Goal: Information Seeking & Learning: Learn about a topic

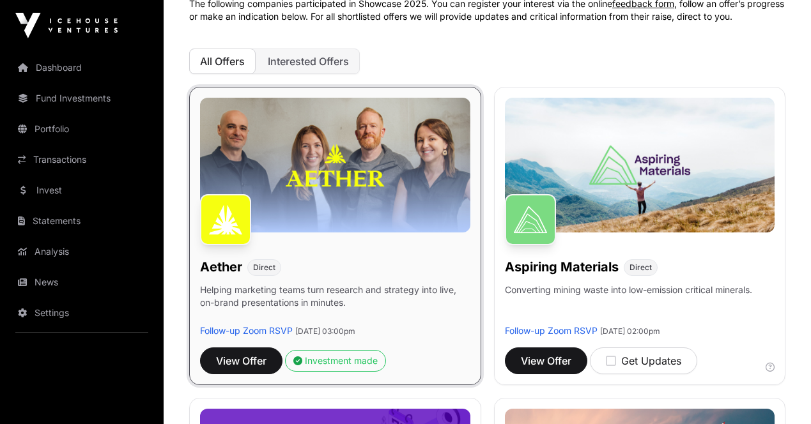
scroll to position [128, 0]
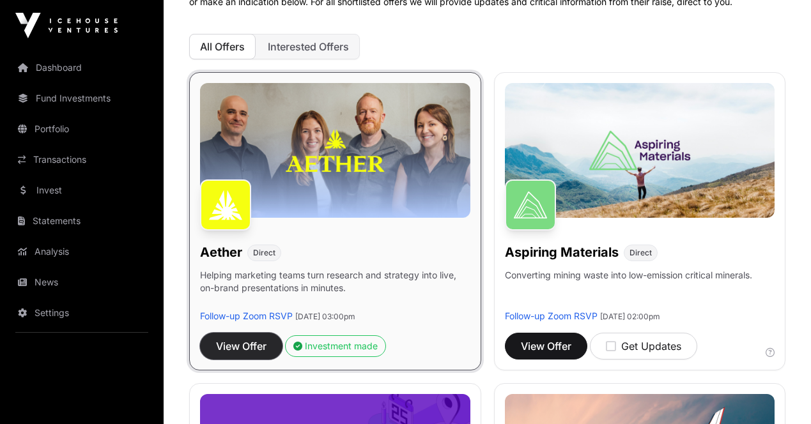
click at [254, 333] on button "View Offer" at bounding box center [241, 346] width 82 height 27
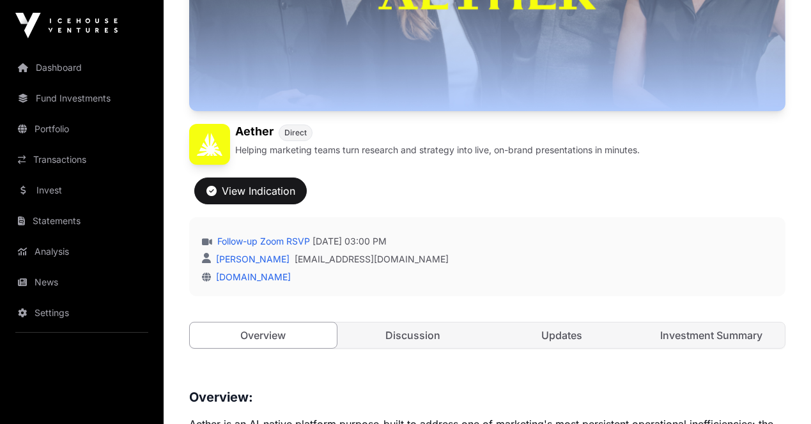
scroll to position [319, 0]
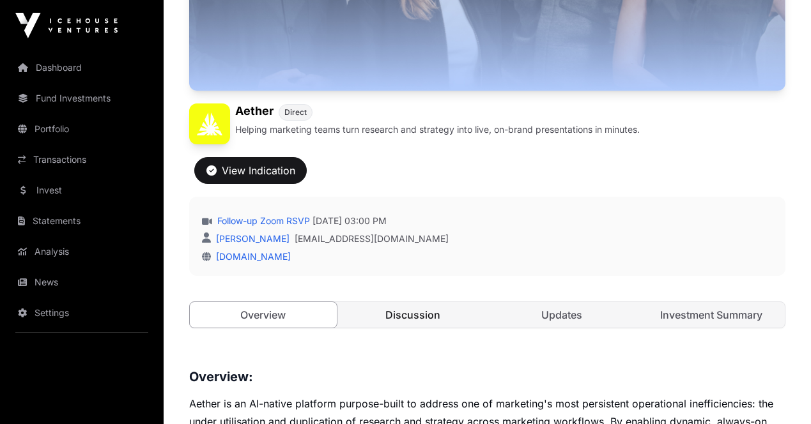
click at [416, 302] on link "Discussion" at bounding box center [412, 315] width 147 height 26
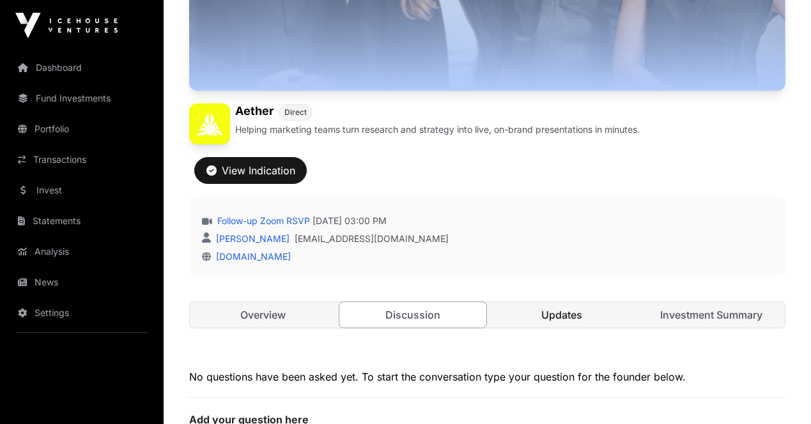
click at [539, 302] on link "Updates" at bounding box center [562, 315] width 147 height 26
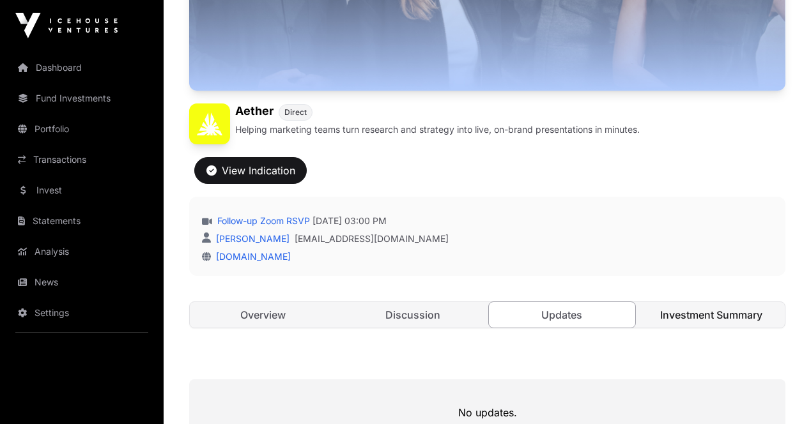
click at [717, 302] on link "Investment Summary" at bounding box center [711, 315] width 147 height 26
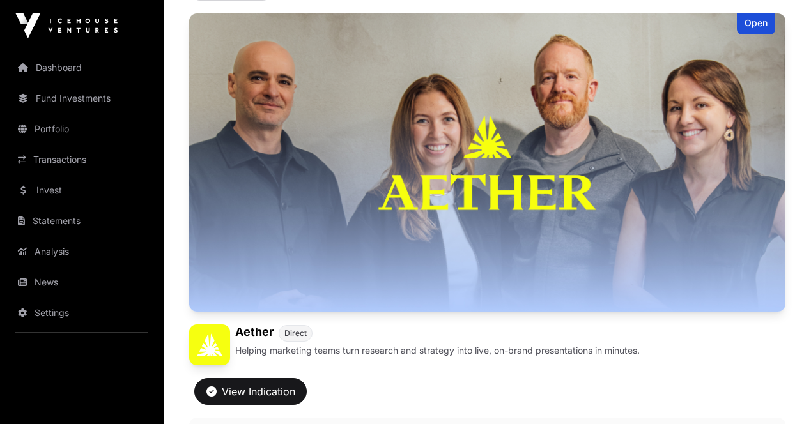
scroll to position [248, 0]
